Goal: Transaction & Acquisition: Download file/media

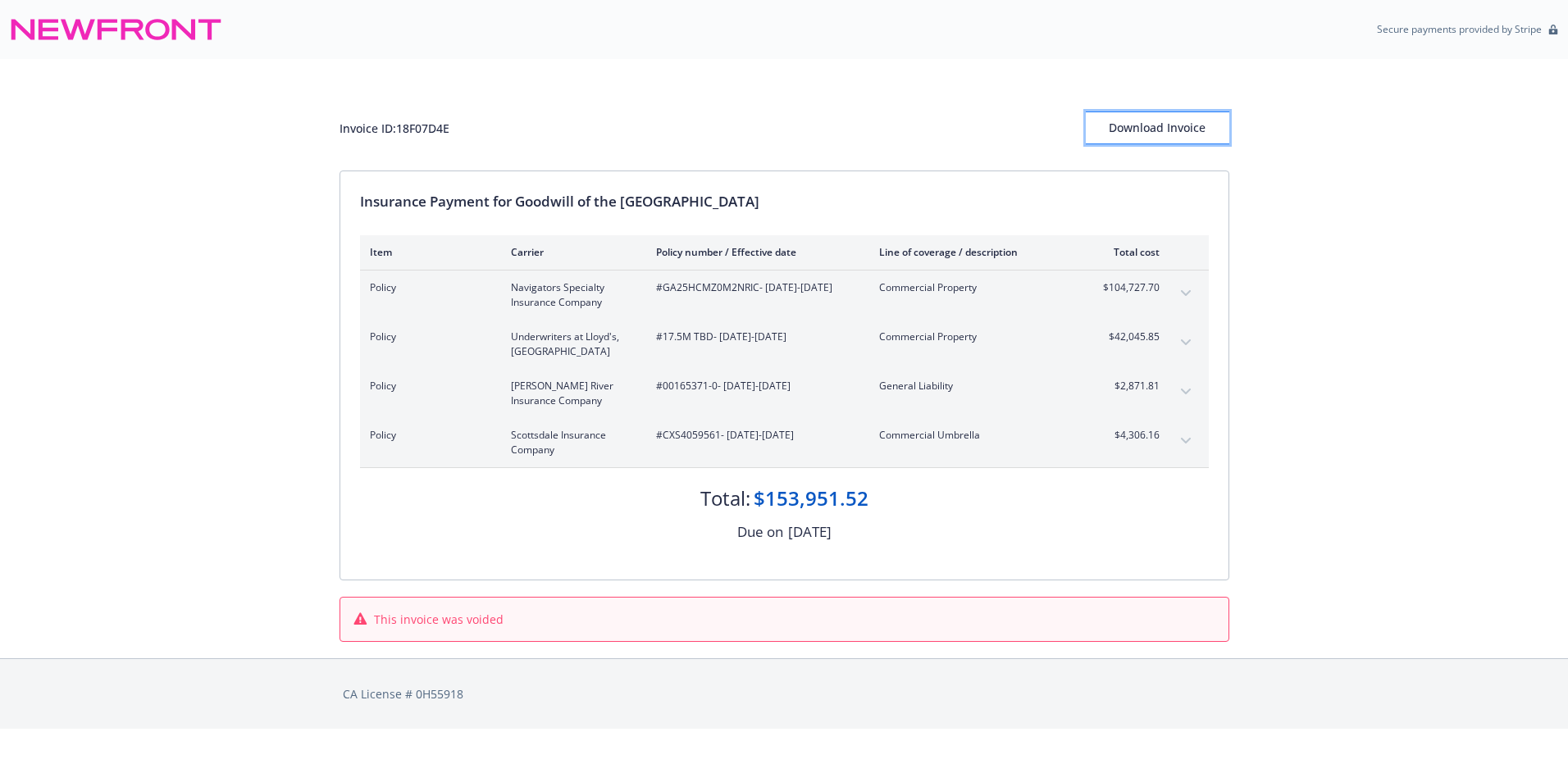
click at [1117, 129] on div "Download Invoice" at bounding box center [1158, 128] width 144 height 31
